Goal: Task Accomplishment & Management: Use online tool/utility

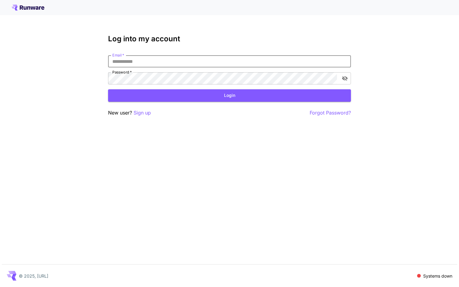
click at [131, 61] on input "Email   *" at bounding box center [229, 61] width 243 height 12
click at [141, 63] on input "Email   *" at bounding box center [229, 61] width 243 height 12
type input "**********"
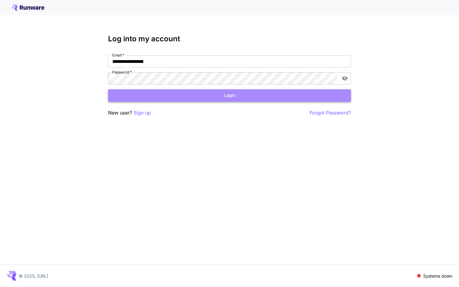
click at [175, 98] on button "Login" at bounding box center [229, 95] width 243 height 12
